Goal: Task Accomplishment & Management: Use online tool/utility

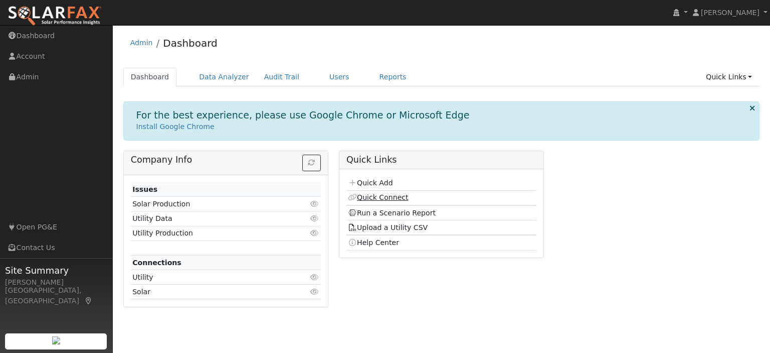
click at [371, 196] on link "Quick Connect" at bounding box center [378, 197] width 60 height 8
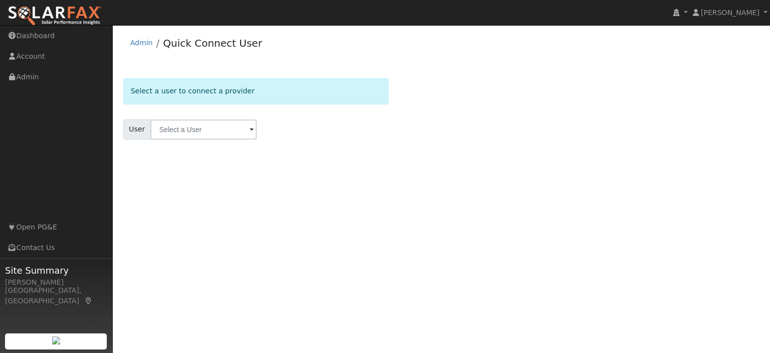
click at [202, 133] on input "text" at bounding box center [203, 129] width 106 height 20
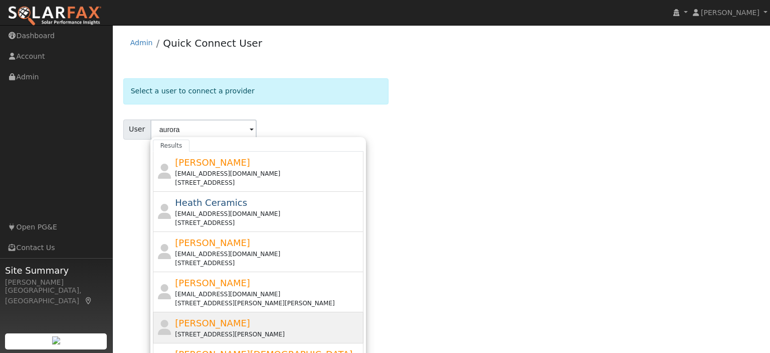
click at [224, 323] on div "Aurora Fox 2520 Muir Court, Rocklin, CA 95677" at bounding box center [268, 327] width 186 height 23
type input "[PERSON_NAME]"
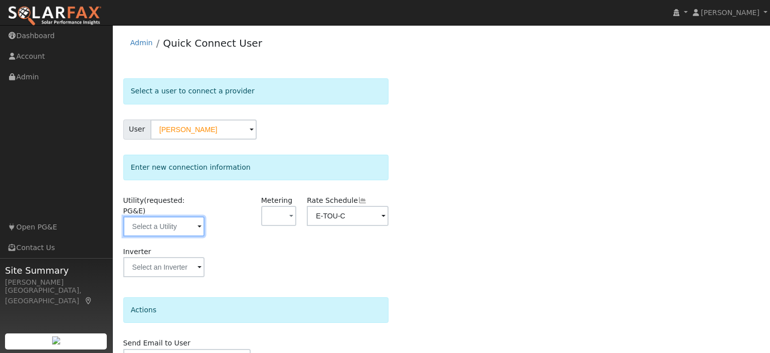
click at [204, 217] on input "text" at bounding box center [163, 226] width 81 height 20
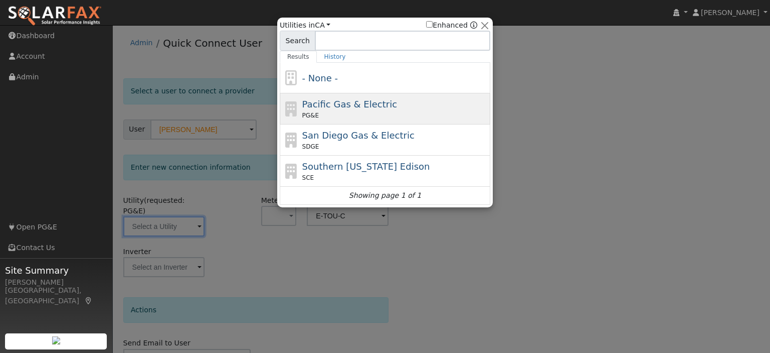
click at [341, 106] on span "Pacific Gas & Electric" at bounding box center [349, 104] width 95 height 11
type input "PG&E"
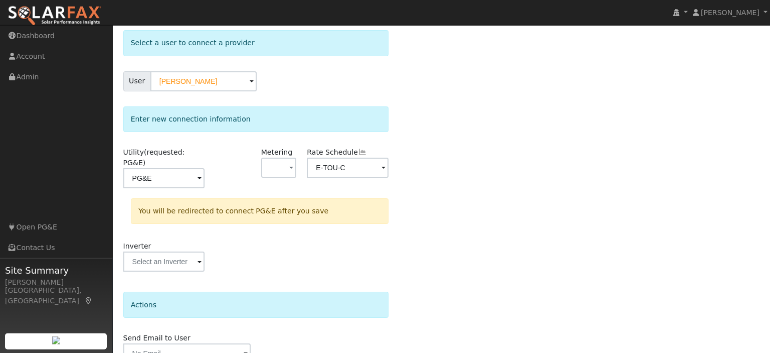
scroll to position [89, 0]
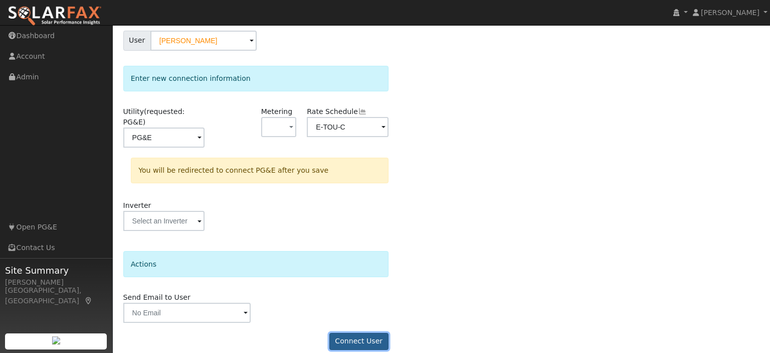
click at [355, 333] on button "Connect User" at bounding box center [359, 341] width 59 height 17
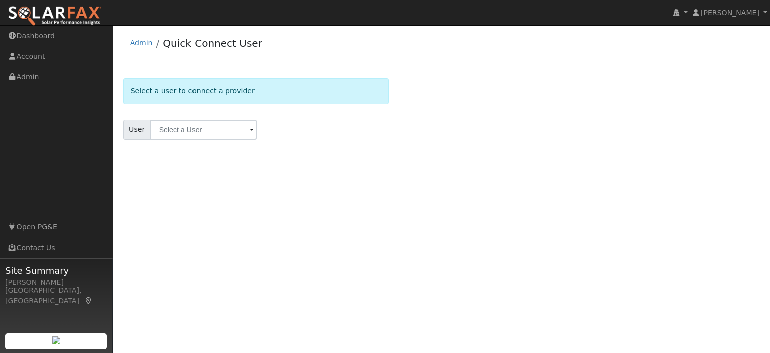
click at [250, 128] on span at bounding box center [252, 130] width 4 height 12
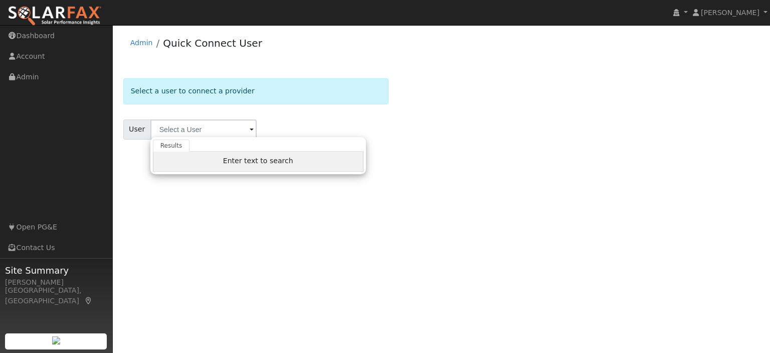
click at [225, 155] on div "Enter text to search" at bounding box center [258, 161] width 211 height 20
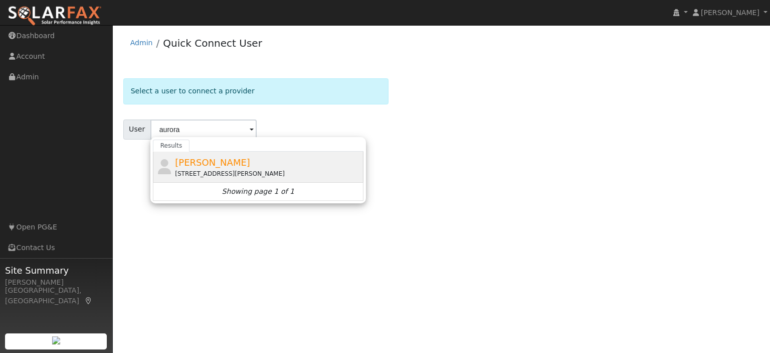
click at [198, 158] on span "[PERSON_NAME]" at bounding box center [212, 162] width 75 height 11
type input "[PERSON_NAME]"
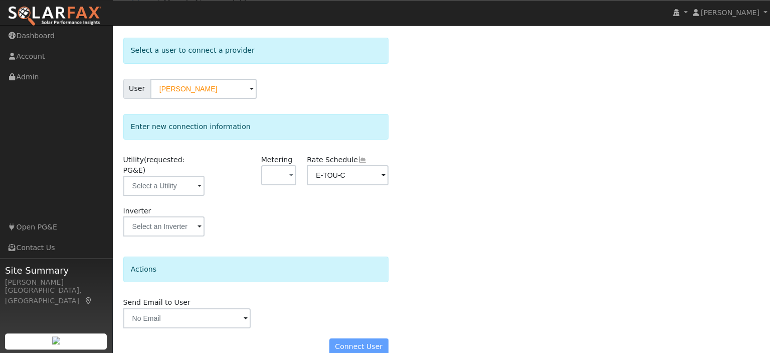
scroll to position [46, 0]
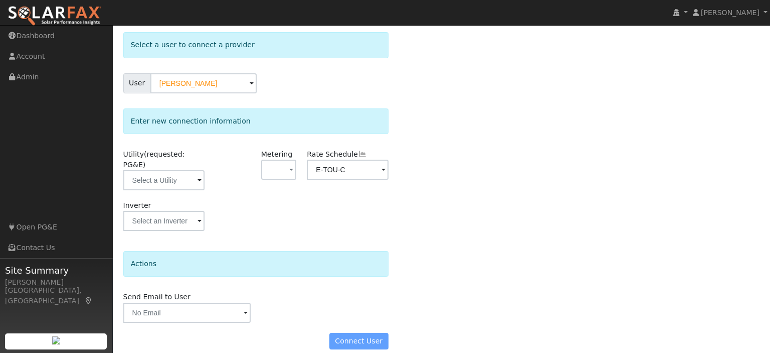
click at [200, 175] on span at bounding box center [200, 181] width 4 height 12
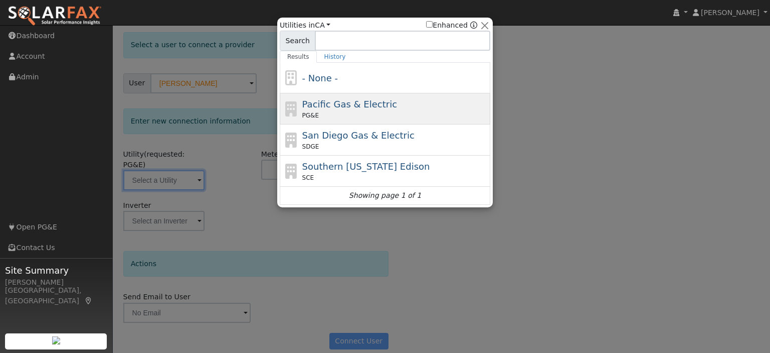
click at [334, 107] on span "Pacific Gas & Electric" at bounding box center [349, 104] width 95 height 11
type input "PG&E"
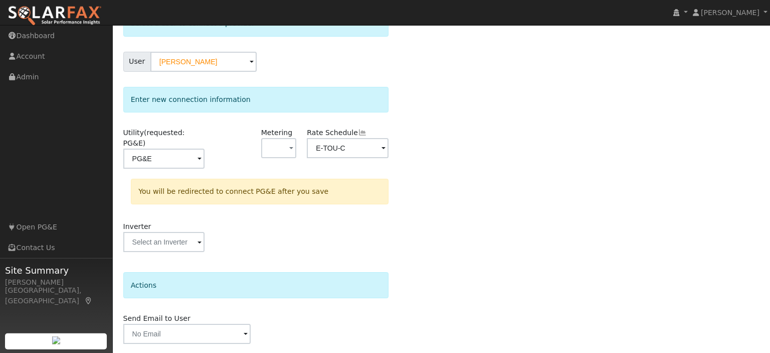
scroll to position [89, 0]
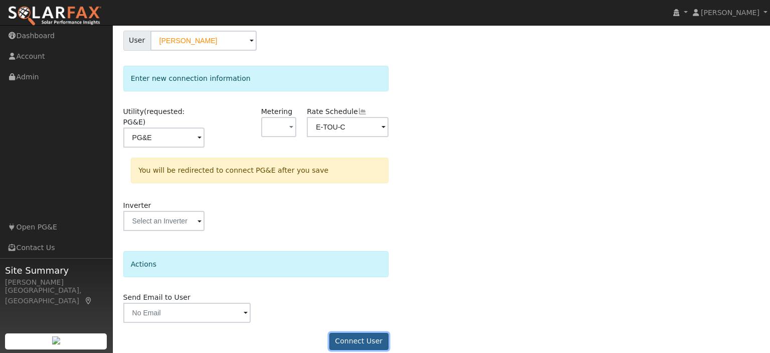
click at [364, 333] on button "Connect User" at bounding box center [359, 341] width 59 height 17
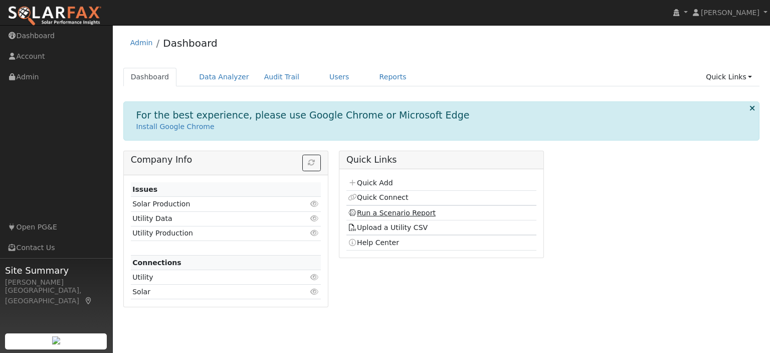
click at [386, 215] on link "Run a Scenario Report" at bounding box center [392, 213] width 88 height 8
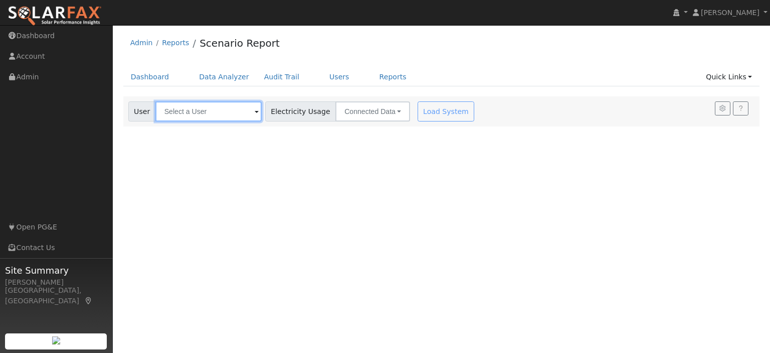
click at [202, 114] on input "text" at bounding box center [208, 111] width 106 height 20
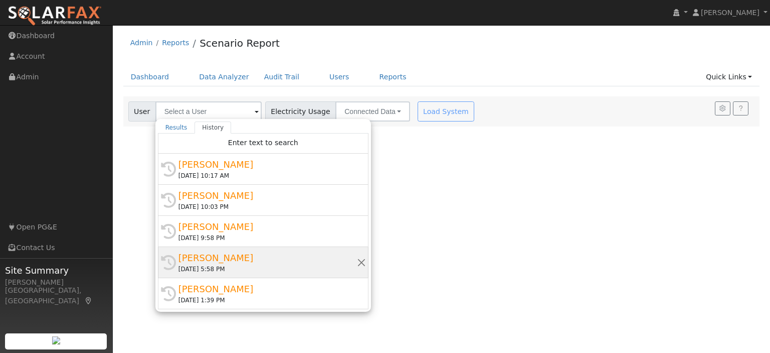
click at [222, 260] on div "[PERSON_NAME]" at bounding box center [268, 258] width 179 height 14
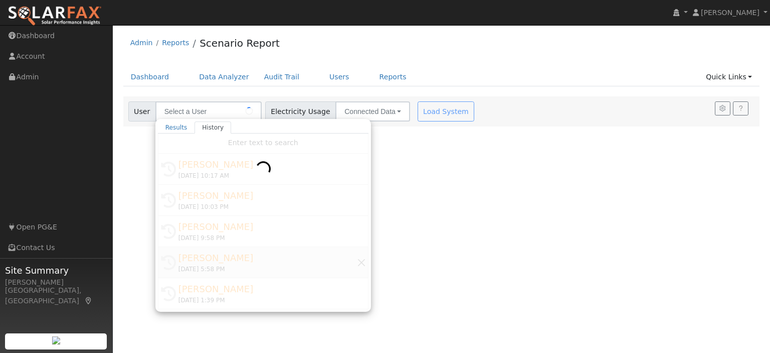
type input "[PERSON_NAME]"
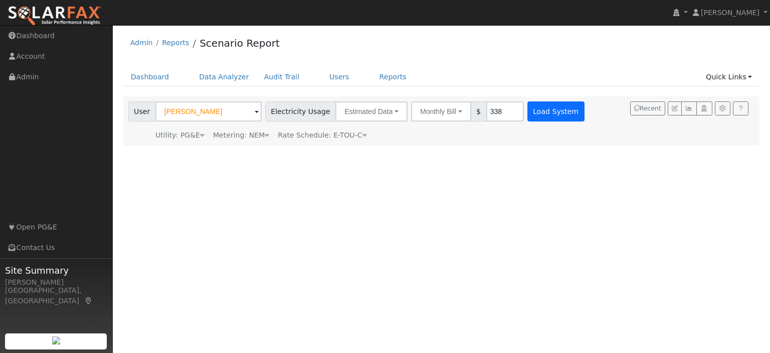
type input "338"
click at [536, 117] on button "Load System" at bounding box center [556, 111] width 57 height 20
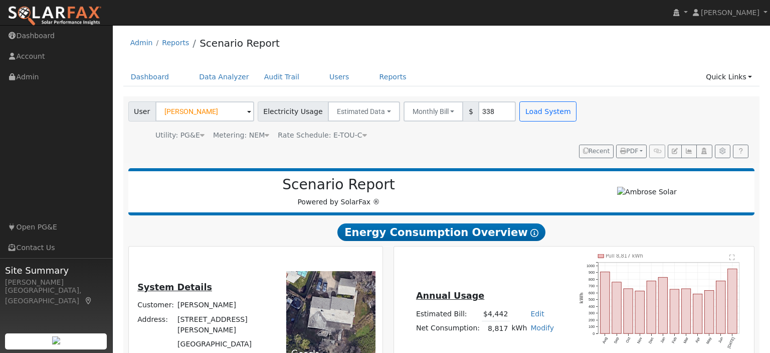
scroll to position [106, 0]
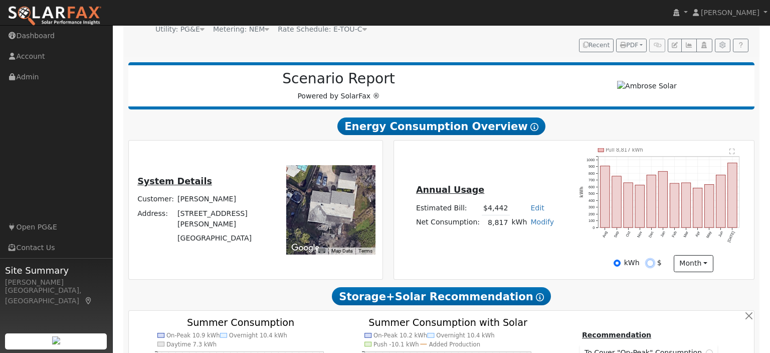
click at [652, 259] on input "$" at bounding box center [650, 262] width 7 height 7
radio input "true"
radio input "false"
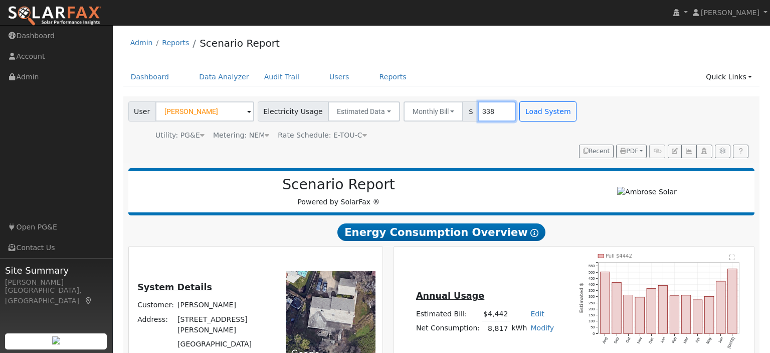
drag, startPoint x: 488, startPoint y: 109, endPoint x: 475, endPoint y: 105, distance: 13.6
click at [478, 105] on input "338" at bounding box center [497, 111] width 38 height 20
drag, startPoint x: 475, startPoint y: 105, endPoint x: 479, endPoint y: 109, distance: 5.3
click at [479, 106] on input "338" at bounding box center [497, 111] width 38 height 20
drag, startPoint x: 485, startPoint y: 109, endPoint x: 473, endPoint y: 109, distance: 12.0
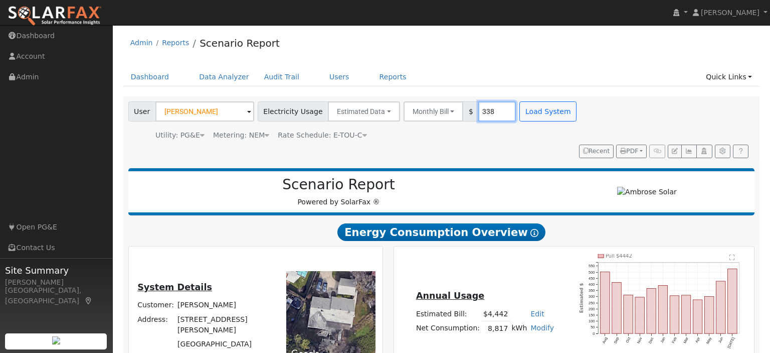
click at [478, 109] on input "338" at bounding box center [497, 111] width 38 height 20
click at [541, 112] on button "Load System" at bounding box center [548, 111] width 57 height 20
drag, startPoint x: 486, startPoint y: 106, endPoint x: 478, endPoint y: 103, distance: 8.6
click at [478, 103] on input "300" at bounding box center [497, 111] width 38 height 20
drag, startPoint x: 486, startPoint y: 113, endPoint x: 475, endPoint y: 111, distance: 10.8
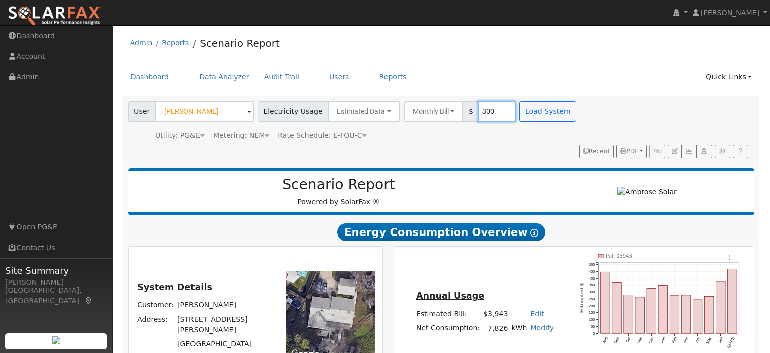
click at [478, 111] on input "300" at bounding box center [497, 111] width 38 height 20
drag, startPoint x: 485, startPoint y: 111, endPoint x: 469, endPoint y: 110, distance: 16.1
click at [478, 110] on input "280" at bounding box center [497, 111] width 38 height 20
type input "250"
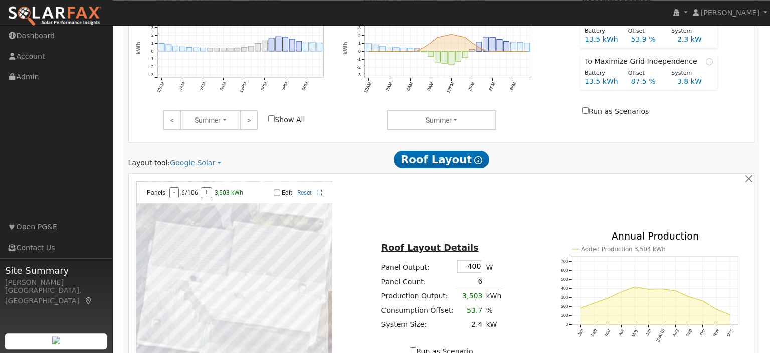
scroll to position [447, 0]
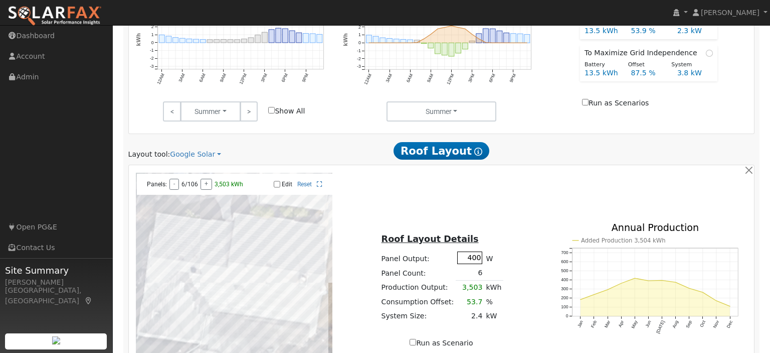
drag, startPoint x: 466, startPoint y: 239, endPoint x: 483, endPoint y: 240, distance: 17.1
click at [482, 251] on input "400" at bounding box center [469, 257] width 25 height 13
type input "460"
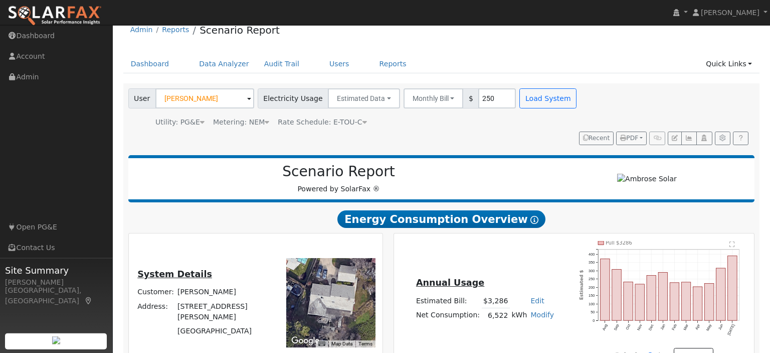
scroll to position [0, 0]
